Goal: Task Accomplishment & Management: Complete application form

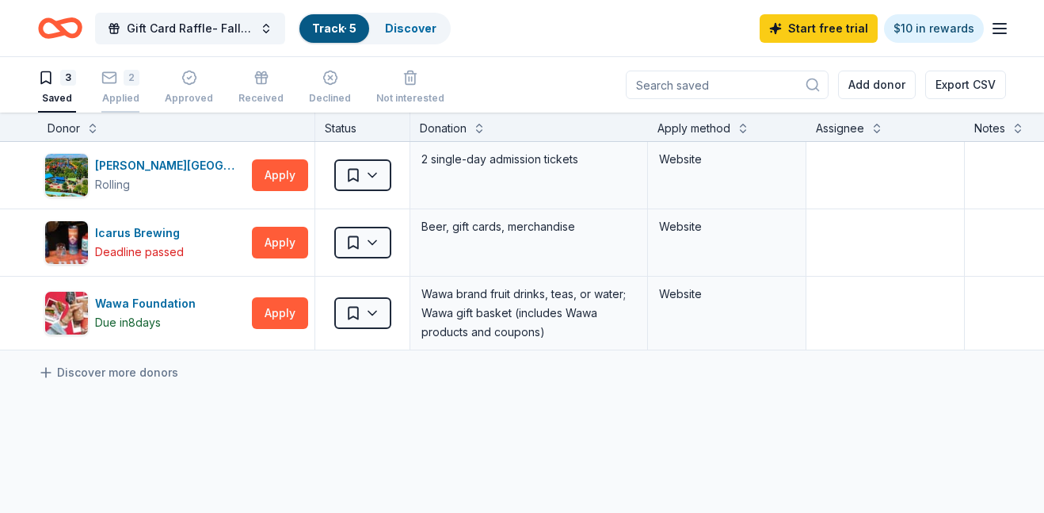
click at [114, 78] on icon "button" at bounding box center [109, 78] width 16 height 16
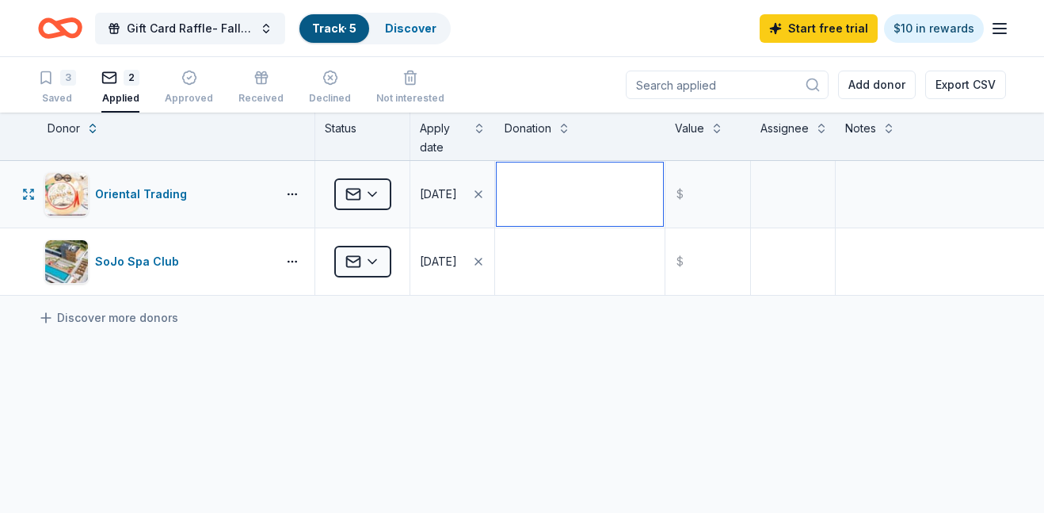
click at [547, 191] on textarea at bounding box center [580, 193] width 166 height 63
type textarea "received"
click at [698, 197] on input "text" at bounding box center [707, 193] width 81 height 63
type input "35.00"
click at [272, 406] on div "Oriental Trading Applied 06/18/2025 received $ 35.00 SoJo Spa Club Applied 06/1…" at bounding box center [522, 377] width 1044 height 433
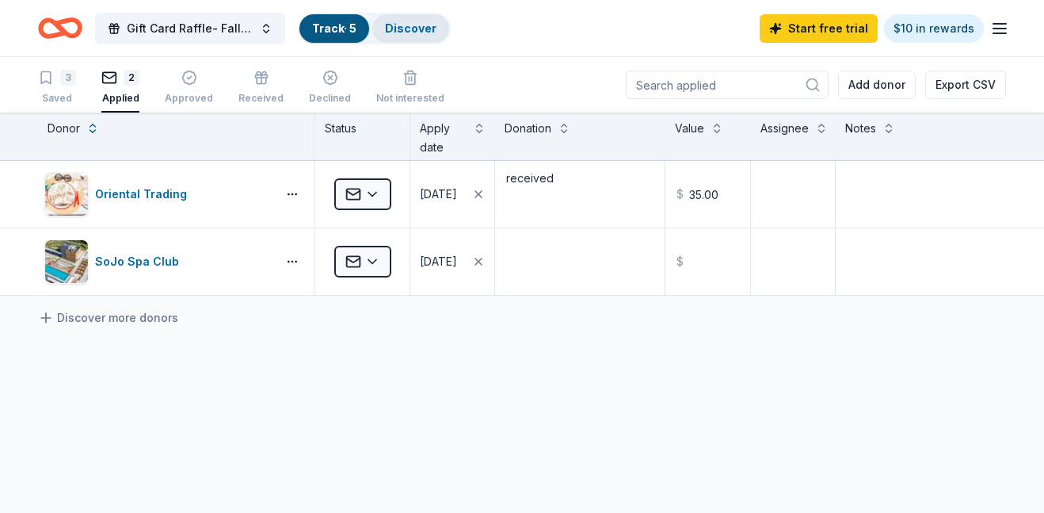
click at [410, 31] on link "Discover" at bounding box center [411, 27] width 52 height 13
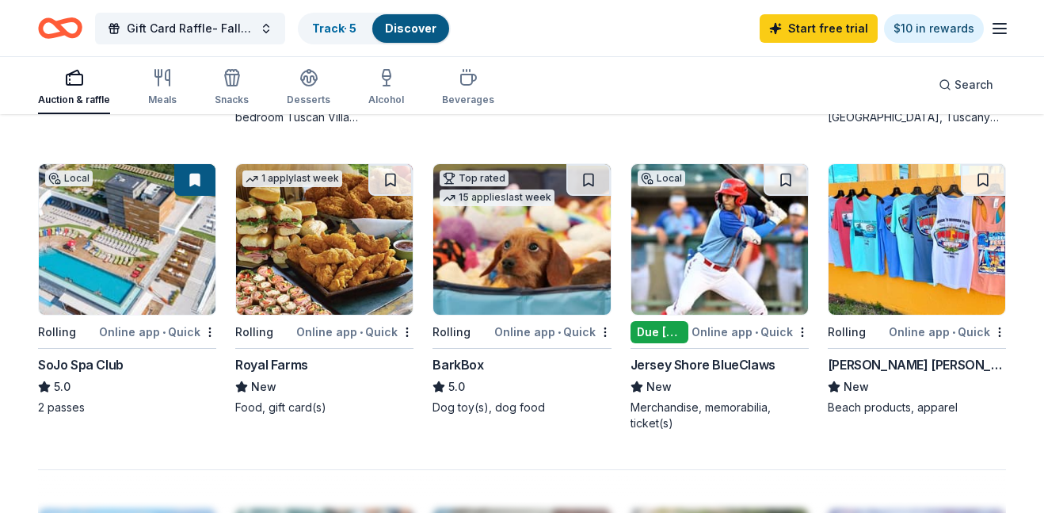
scroll to position [1056, 0]
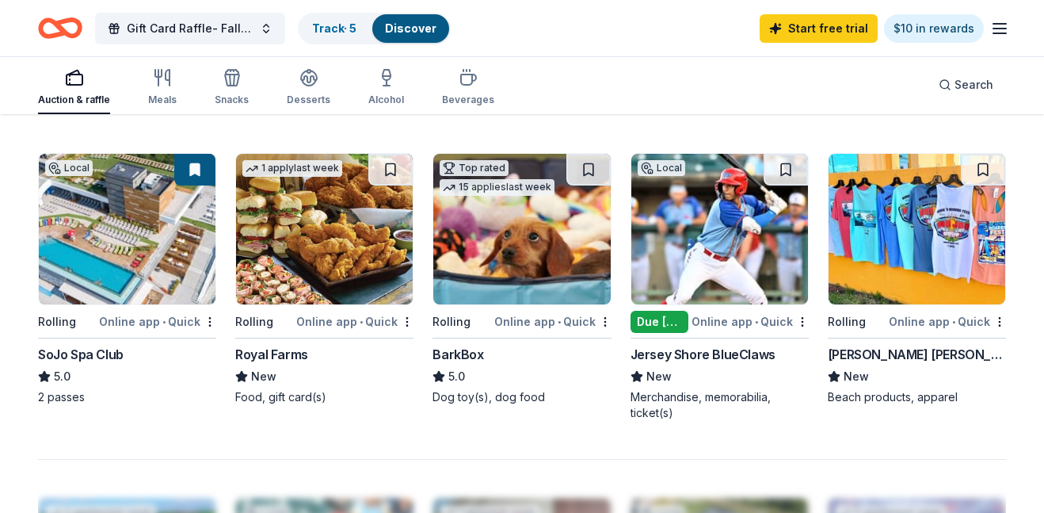
click at [651, 329] on div "Due [DATE]" at bounding box center [660, 322] width 58 height 22
click at [904, 361] on div "[PERSON_NAME] [PERSON_NAME] Surf Shop" at bounding box center [917, 354] width 178 height 19
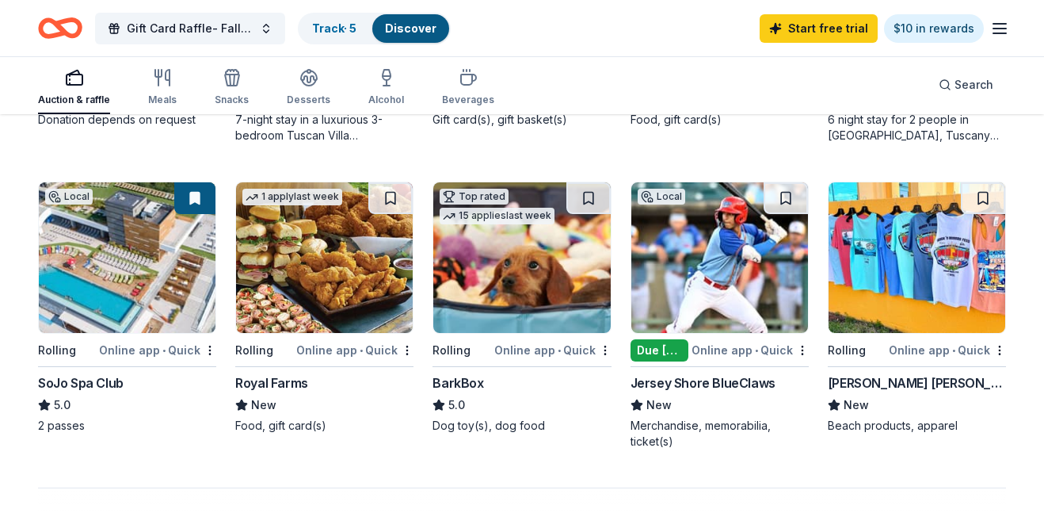
scroll to position [1020, 0]
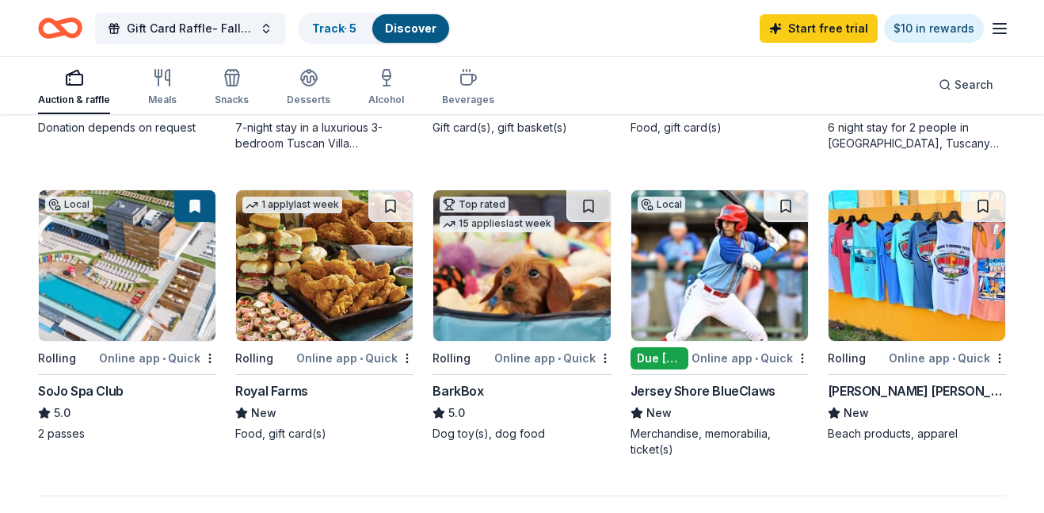
click at [860, 387] on div "[PERSON_NAME] [PERSON_NAME] Surf Shop" at bounding box center [917, 390] width 178 height 19
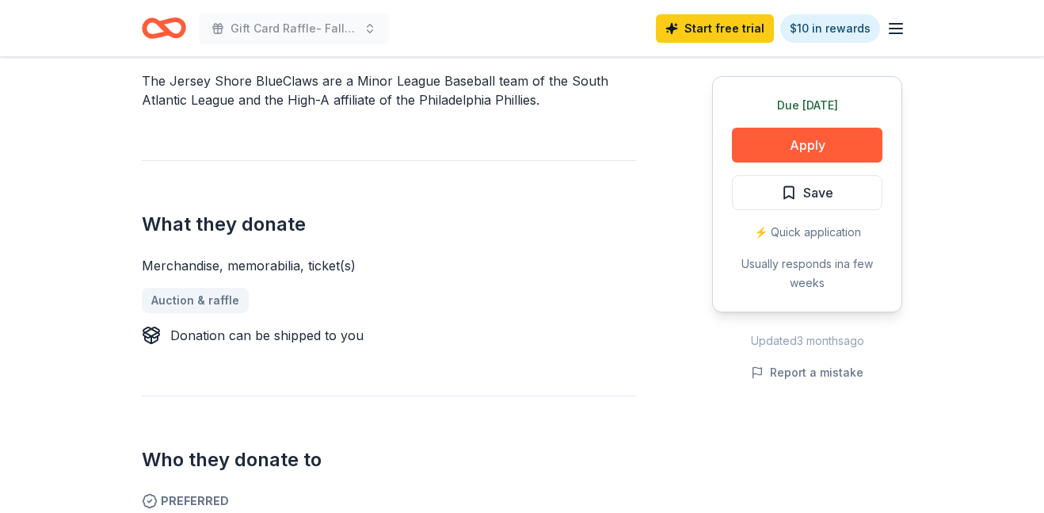
scroll to position [229, 0]
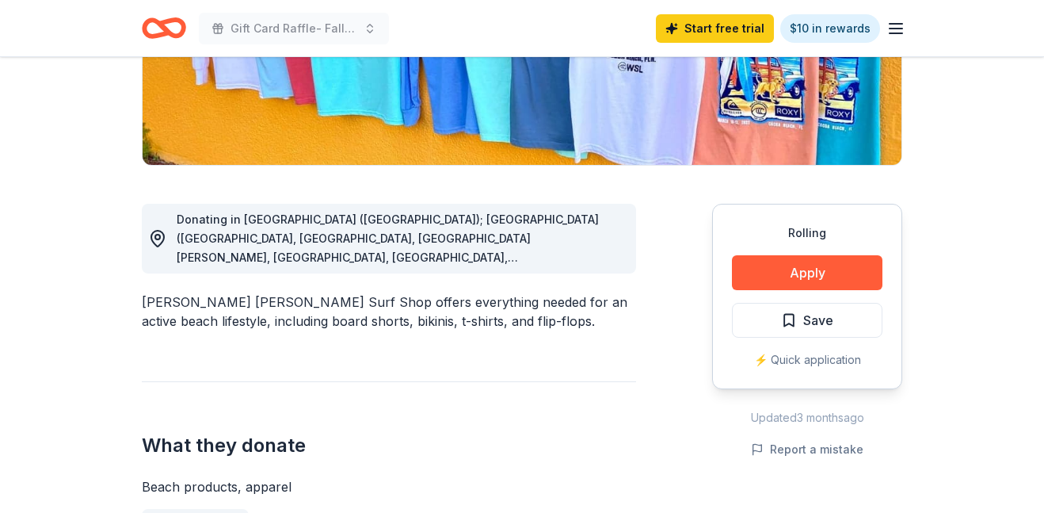
scroll to position [284, 0]
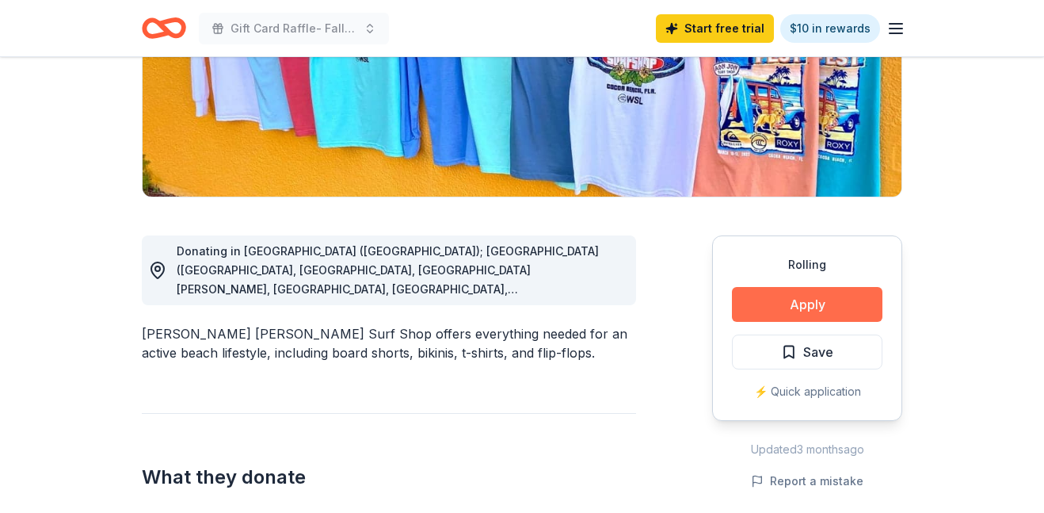
click at [809, 303] on button "Apply" at bounding box center [807, 304] width 151 height 35
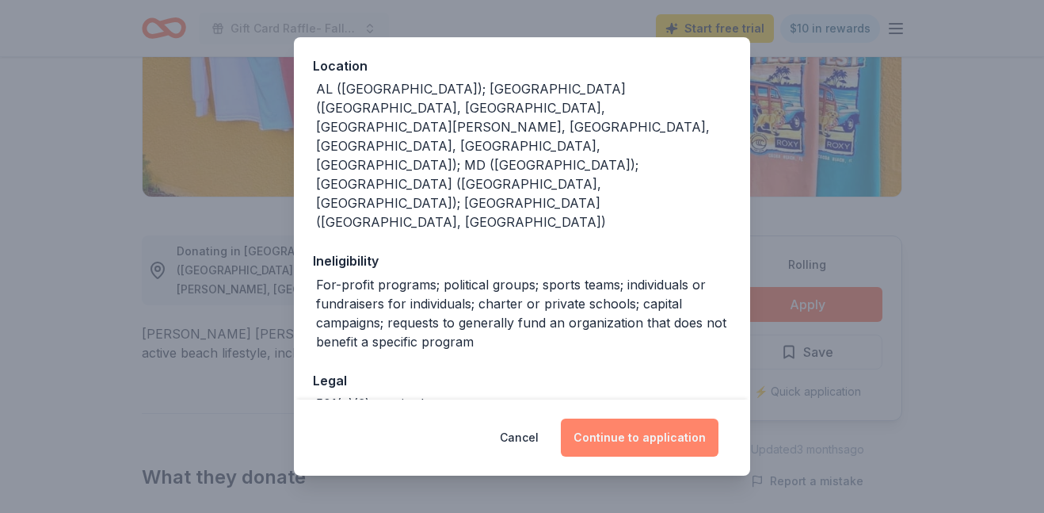
scroll to position [194, 0]
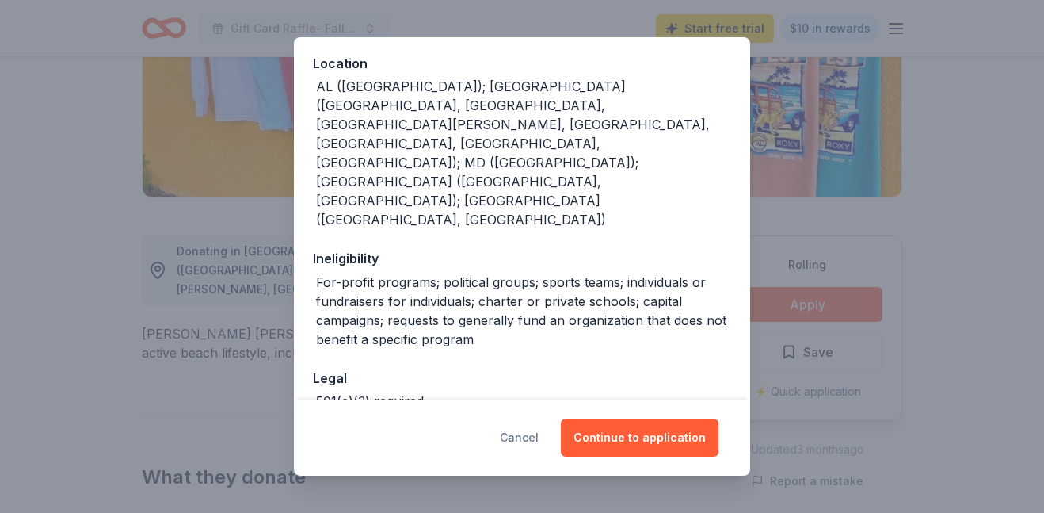
drag, startPoint x: 516, startPoint y: 428, endPoint x: 524, endPoint y: 422, distance: 10.1
click at [517, 428] on button "Cancel" at bounding box center [519, 437] width 39 height 38
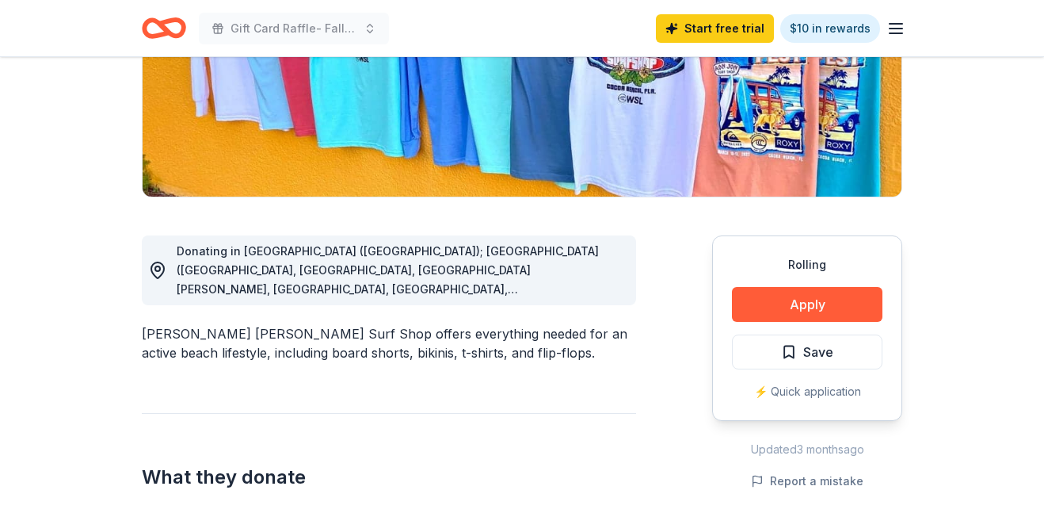
scroll to position [0, 0]
